Goal: Register for event/course

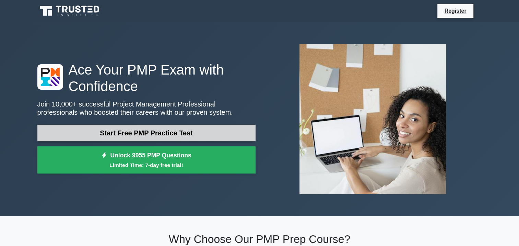
click at [177, 132] on link "Start Free PMP Practice Test" at bounding box center [146, 133] width 218 height 16
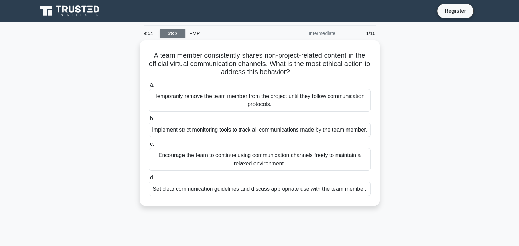
click at [174, 32] on link "Stop" at bounding box center [173, 33] width 26 height 9
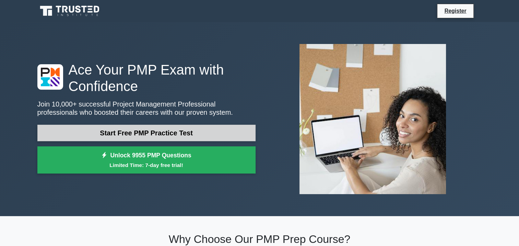
click at [142, 138] on link "Start Free PMP Practice Test" at bounding box center [146, 133] width 218 height 16
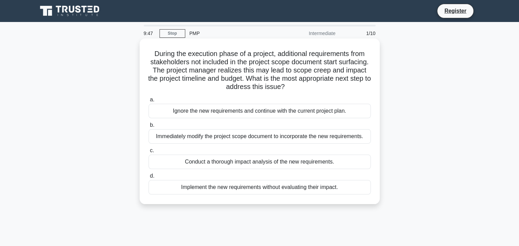
click at [292, 114] on div "Ignore the new requirements and continue with the current project plan." at bounding box center [260, 111] width 222 height 14
click at [149, 102] on input "a. Ignore the new requirements and continue with the current project plan." at bounding box center [149, 100] width 0 height 4
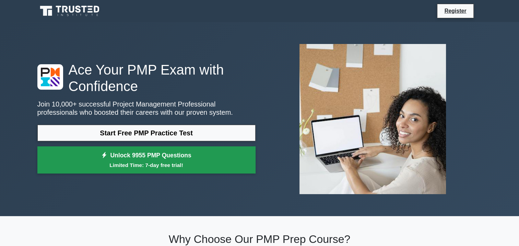
click at [137, 161] on small "Limited Time: 7-day free trial!" at bounding box center [146, 165] width 201 height 8
